Goal: Transaction & Acquisition: Download file/media

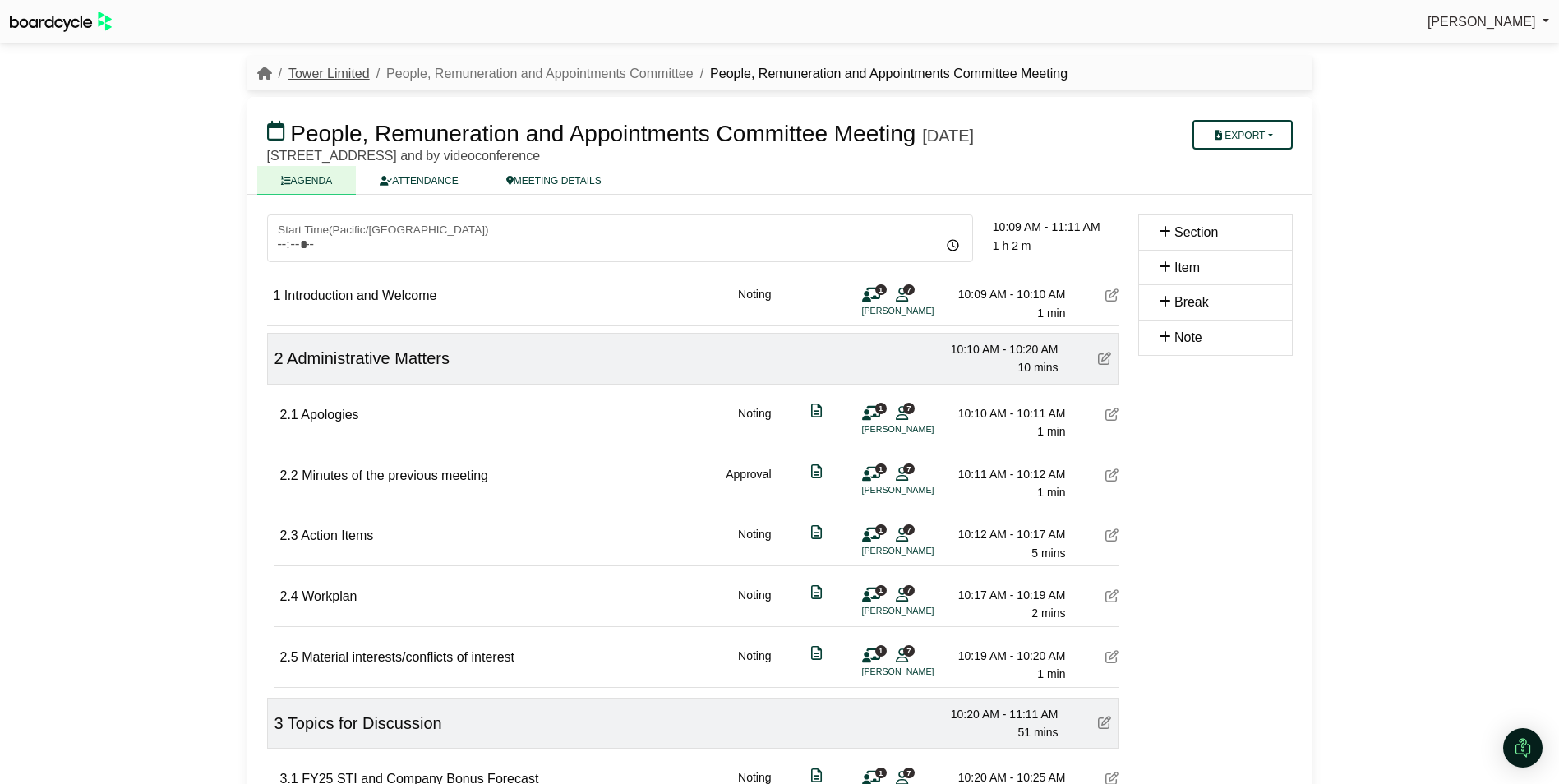
click at [311, 68] on link "Tower Limited" at bounding box center [328, 73] width 81 height 14
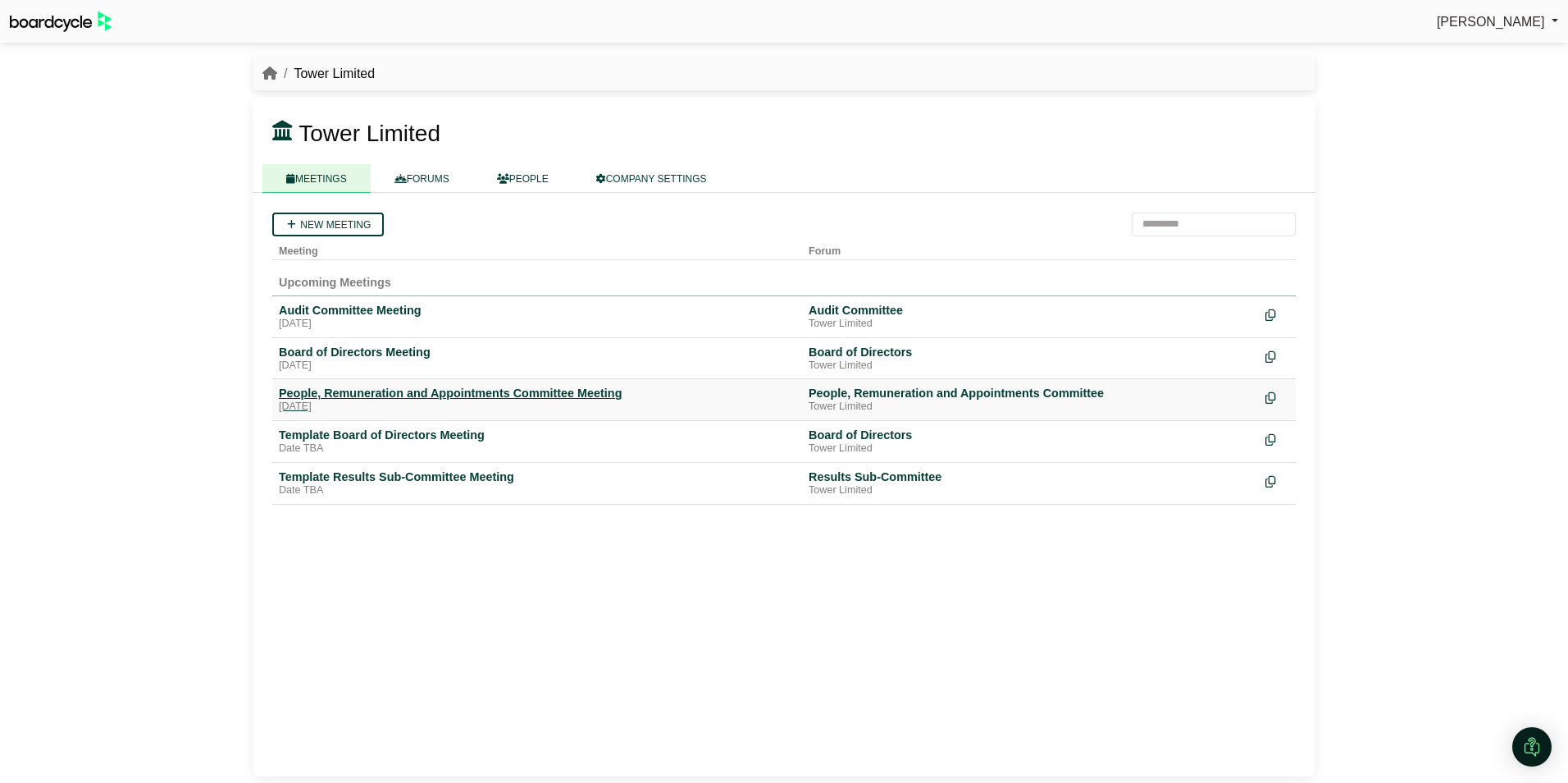
click at [364, 392] on div "People, Remuneration and Appointments Committee Meeting" at bounding box center [537, 392] width 516 height 14
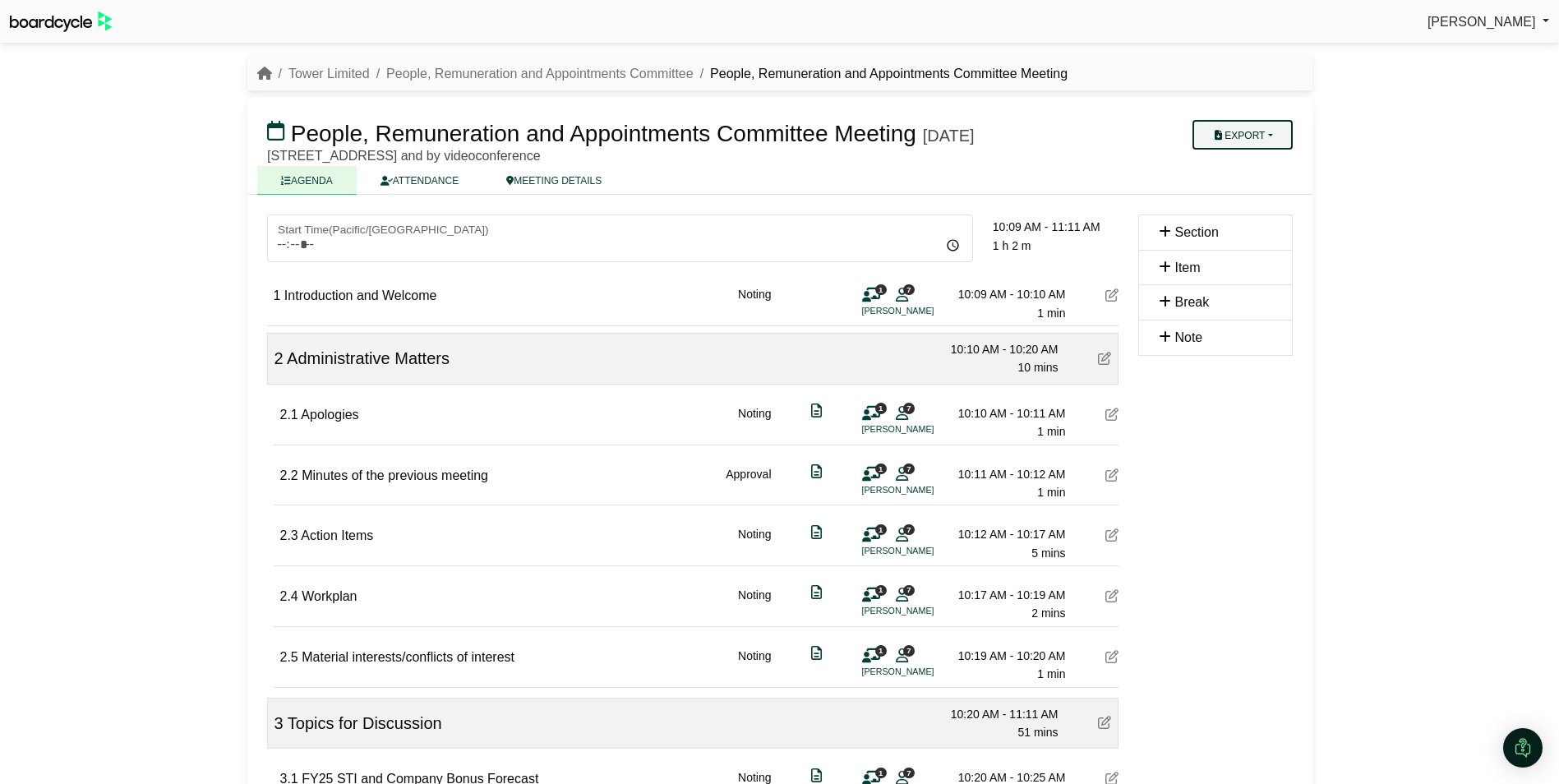
click at [1271, 130] on button "Export" at bounding box center [1242, 135] width 100 height 30
click at [1261, 162] on link "Agenda" at bounding box center [1264, 163] width 143 height 25
